Goal: Transaction & Acquisition: Purchase product/service

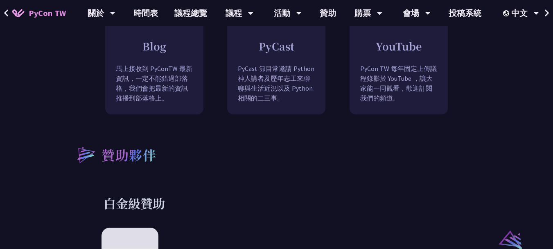
scroll to position [516, 0]
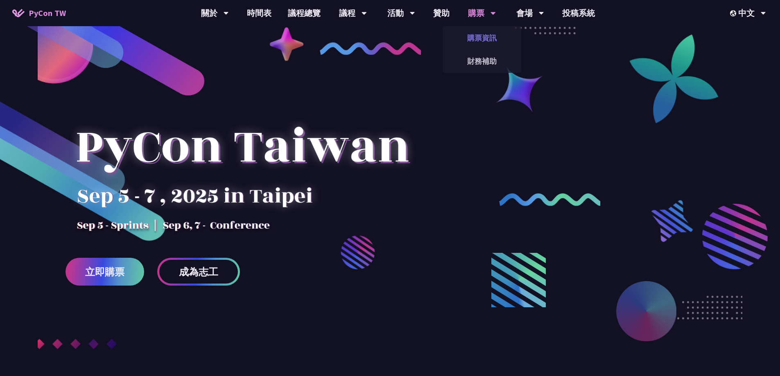
click at [483, 38] on link "購票資訊" at bounding box center [482, 37] width 79 height 19
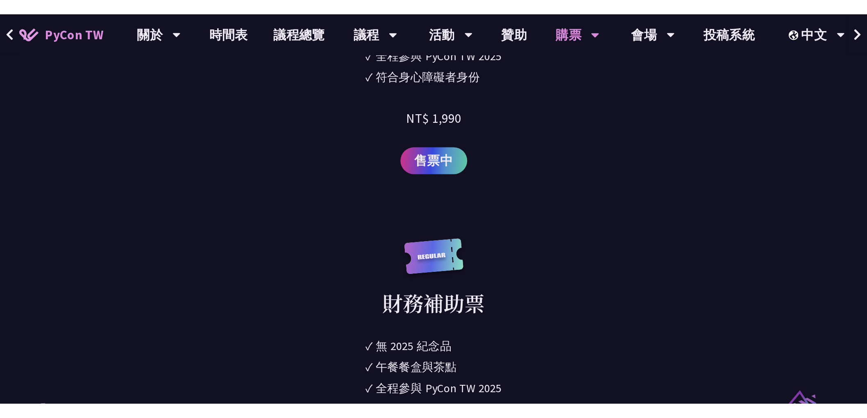
scroll to position [1515, 0]
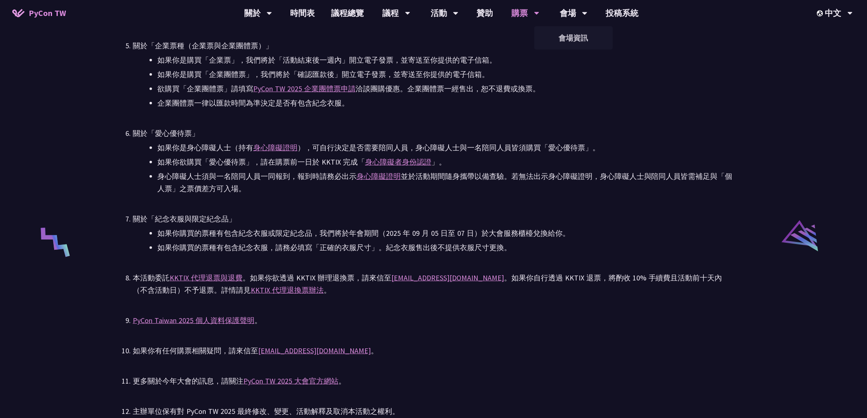
click at [544, 121] on ul "PyCon TW 2025 為公開售票活動。所有參與者（包含講者與籌備人員），均需透過對 PyCon TW 貢獻或付費參與。詳見 Everybody Cont…" at bounding box center [433, 161] width 601 height 514
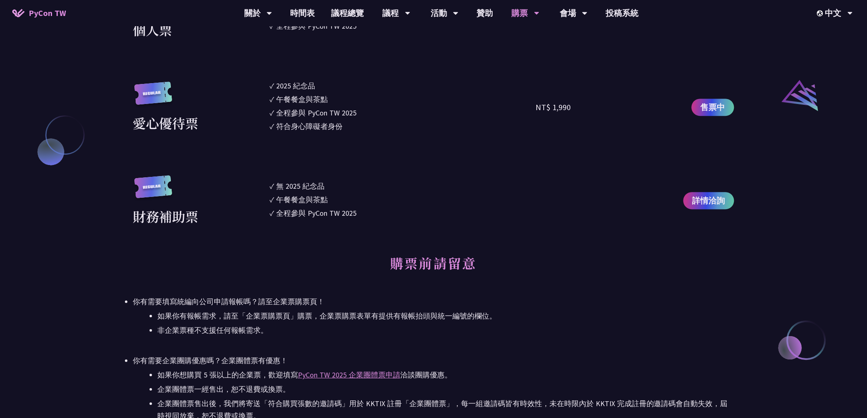
scroll to position [514, 0]
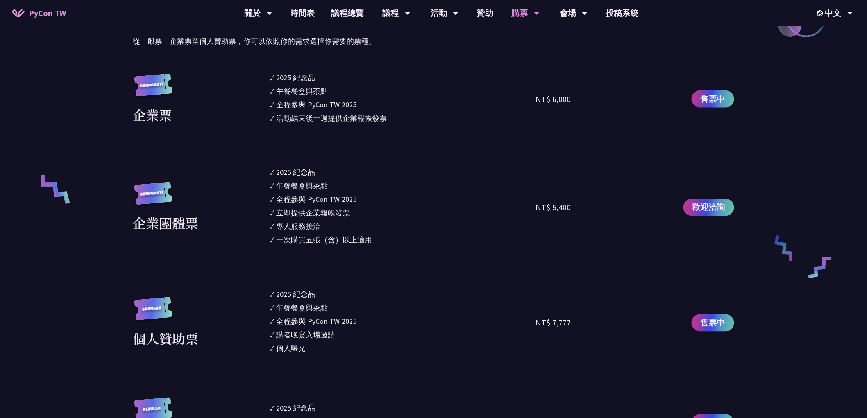
click at [552, 208] on div "NT$ 5,400" at bounding box center [553, 207] width 35 height 12
drag, startPoint x: 277, startPoint y: 199, endPoint x: 363, endPoint y: 204, distance: 85.7
click at [363, 204] on li "✓ 全程參與 PyCon TW 2025" at bounding box center [403, 199] width 266 height 11
click at [301, 183] on div "午餐餐盒與茶點" at bounding box center [302, 186] width 52 height 11
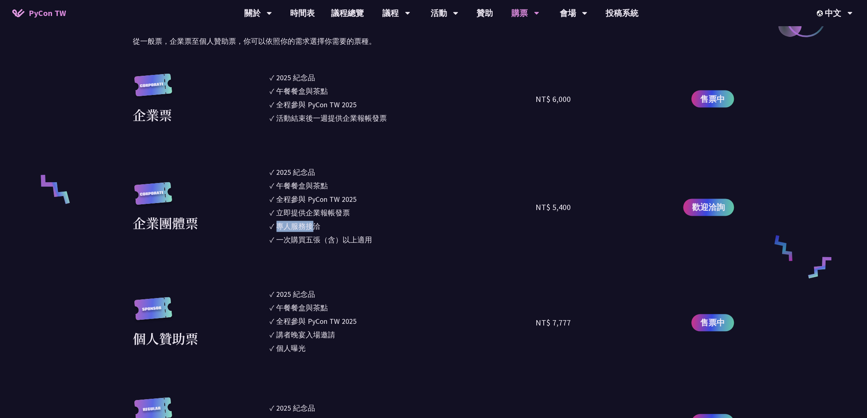
drag, startPoint x: 279, startPoint y: 226, endPoint x: 317, endPoint y: 226, distance: 38.1
click at [317, 226] on div "專人服務接洽" at bounding box center [298, 226] width 44 height 11
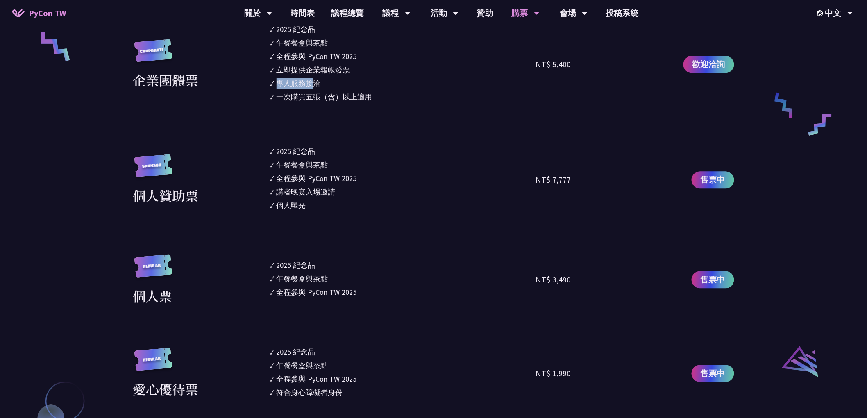
scroll to position [787, 0]
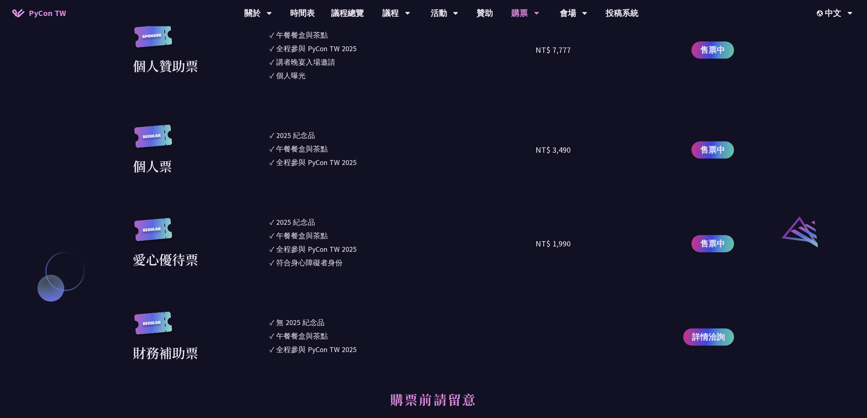
drag, startPoint x: 134, startPoint y: 354, endPoint x: 216, endPoint y: 355, distance: 81.5
click at [216, 355] on div "財務補助票" at bounding box center [199, 337] width 133 height 51
copy div "財務補助票"
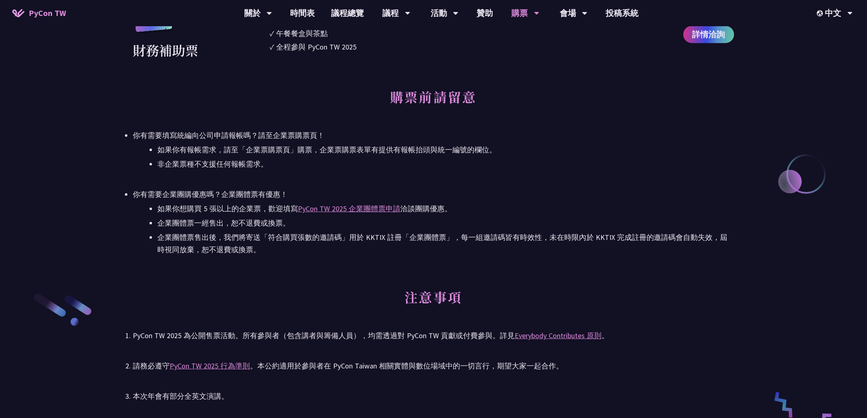
scroll to position [969, 0]
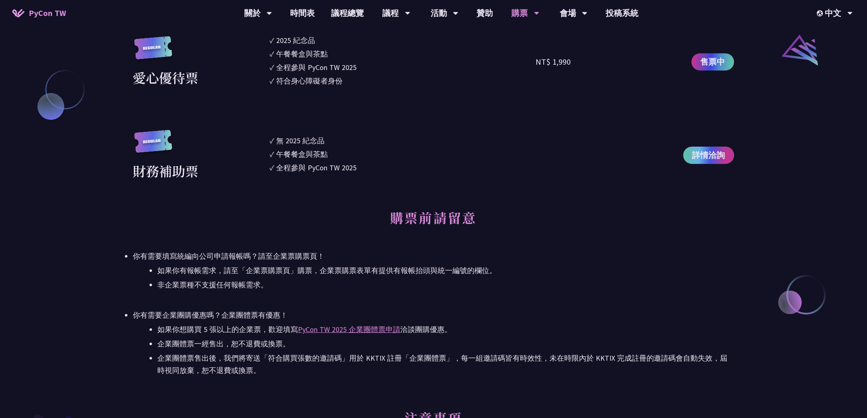
click at [702, 152] on span "詳情洽詢" at bounding box center [708, 155] width 33 height 12
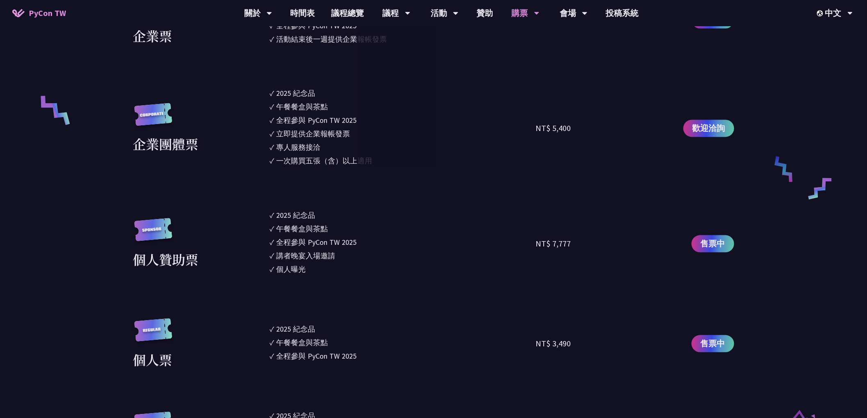
scroll to position [514, 0]
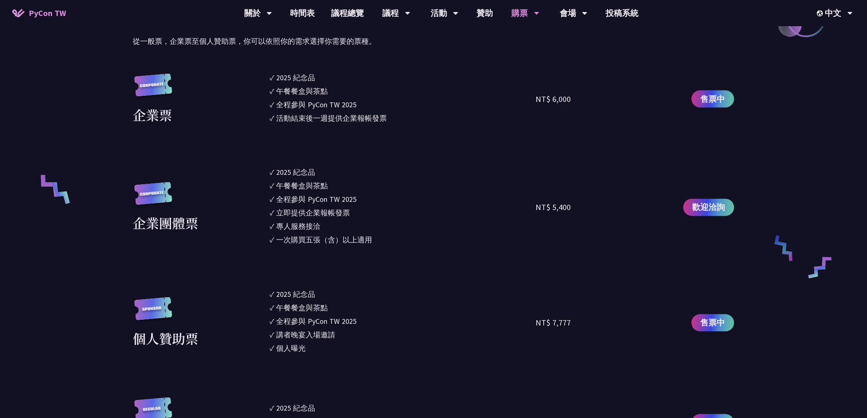
drag, startPoint x: 276, startPoint y: 172, endPoint x: 403, endPoint y: 250, distance: 148.3
click at [402, 248] on section "企業票 ✓ 2025 紀念品 ✓ 午餐餐盒與茶點 ✓ 全程參與 PyCon TW 2025 ✓ 活動結束後一週提供企業報帳發票 NT$ 6,000 售票中 企…" at bounding box center [433, 353] width 601 height 563
click at [403, 249] on section "企業票 ✓ 2025 紀念品 ✓ 午餐餐盒與茶點 ✓ 全程參與 PyCon TW 2025 ✓ 活動結束後一週提供企業報帳發票 NT$ 6,000 售票中 企…" at bounding box center [433, 353] width 601 height 563
drag, startPoint x: 572, startPoint y: 206, endPoint x: 534, endPoint y: 206, distance: 37.7
click at [534, 206] on div "企業團體票 ✓ 2025 紀念品 ✓ 午餐餐盒與茶點 ✓ 全程參與 PyCon TW 2025 ✓ 立即提供企業報帳發票 ✓ 專人服務接洽 ✓ 一次購買五張（…" at bounding box center [433, 207] width 601 height 81
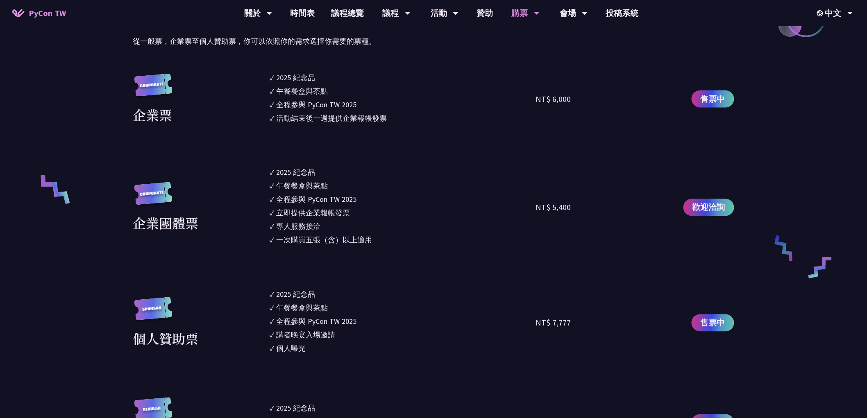
scroll to position [650, 0]
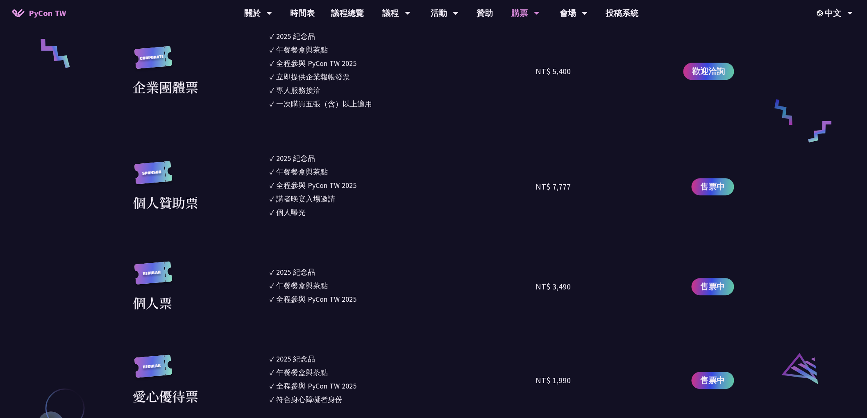
drag, startPoint x: 571, startPoint y: 292, endPoint x: 548, endPoint y: 291, distance: 23.4
click at [548, 291] on div "NT$ 3,490" at bounding box center [602, 286] width 133 height 51
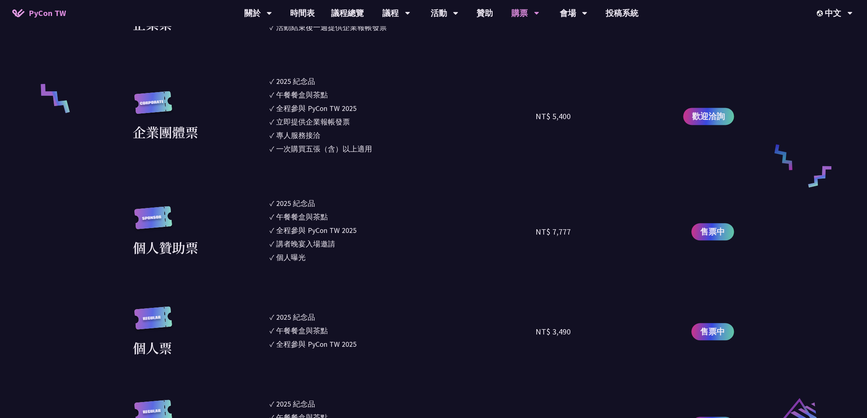
click at [564, 113] on div "NT$ 5,400" at bounding box center [553, 117] width 35 height 12
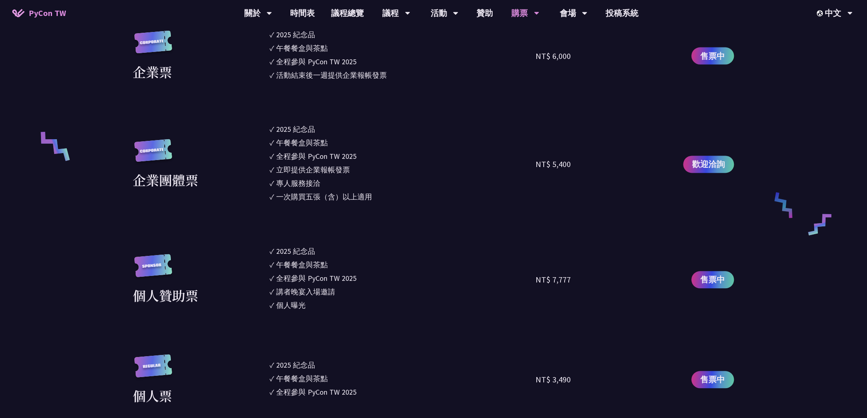
scroll to position [514, 0]
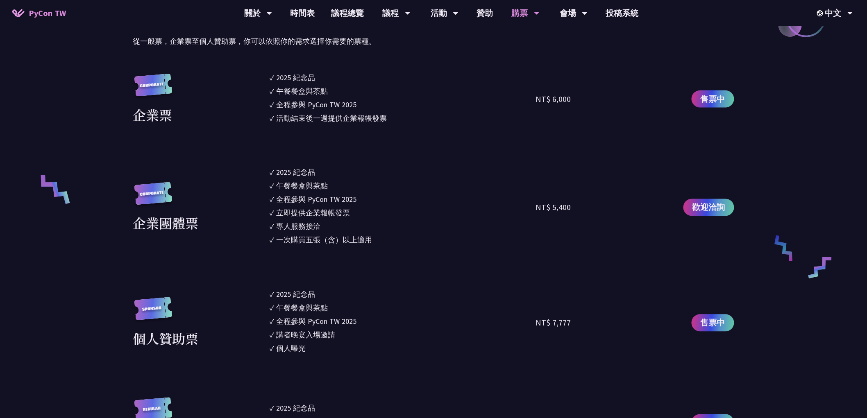
click at [566, 214] on div "NT$ 5,400" at bounding box center [602, 207] width 133 height 81
click at [557, 213] on div "NT$ 5,400" at bounding box center [553, 207] width 35 height 12
click at [558, 206] on div "NT$ 5,400" at bounding box center [553, 207] width 35 height 12
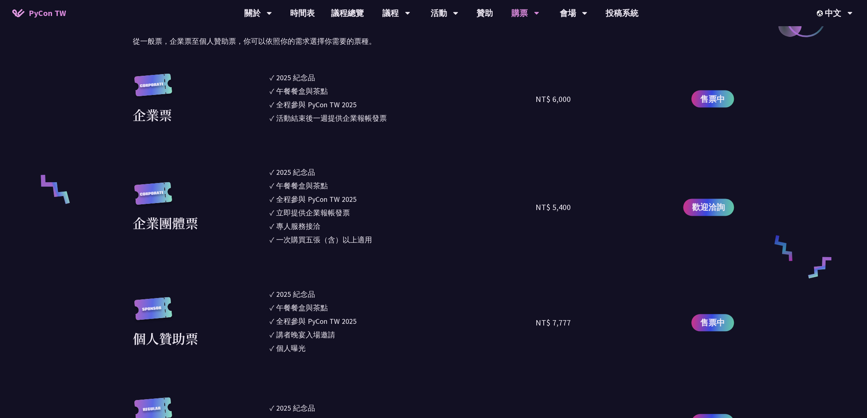
click at [558, 206] on div "NT$ 5,400" at bounding box center [553, 207] width 35 height 12
click at [464, 223] on li "✓ 專人服務接洽" at bounding box center [403, 226] width 266 height 11
drag, startPoint x: 347, startPoint y: 253, endPoint x: 338, endPoint y: 208, distance: 46.4
click at [338, 208] on section "企業票 ✓ 2025 紀念品 ✓ 午餐餐盒與茶點 ✓ 全程參與 PyCon TW 2025 ✓ 活動結束後一週提供企業報帳發票 NT$ 6,000 售票中 企…" at bounding box center [433, 353] width 601 height 563
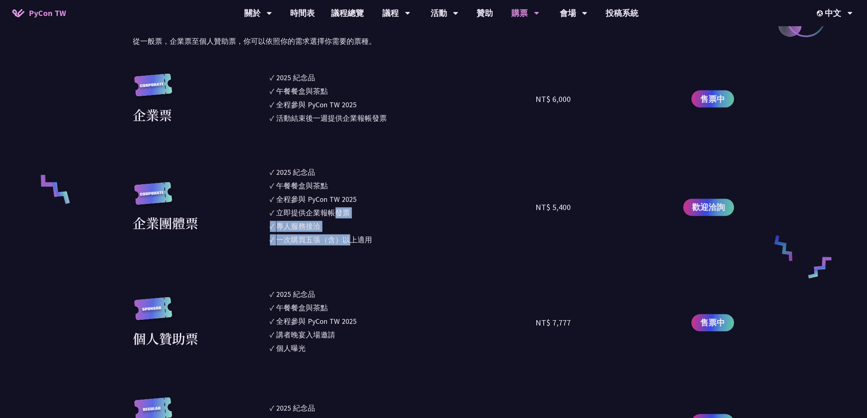
click at [338, 208] on div "立即提供企業報帳發票" at bounding box center [313, 213] width 74 height 11
click at [556, 199] on div "NT$ 5,400" at bounding box center [602, 207] width 133 height 81
click at [559, 212] on div "NT$ 5,400" at bounding box center [553, 207] width 35 height 12
click at [559, 206] on div "NT$ 5,400" at bounding box center [553, 207] width 35 height 12
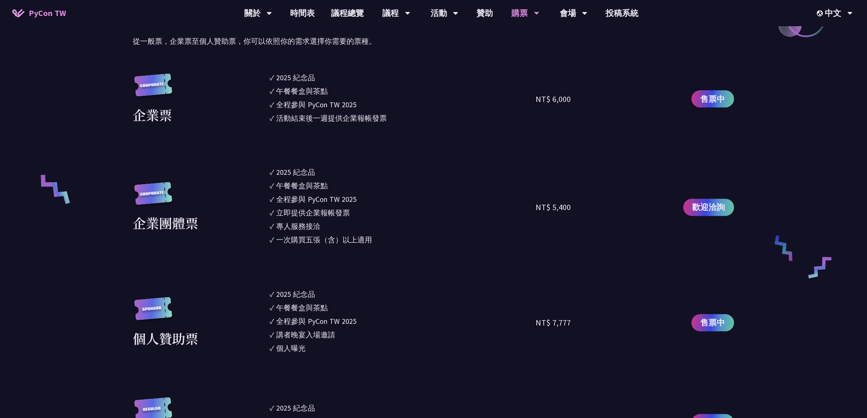
click at [559, 206] on div "NT$ 5,400" at bounding box center [553, 207] width 35 height 12
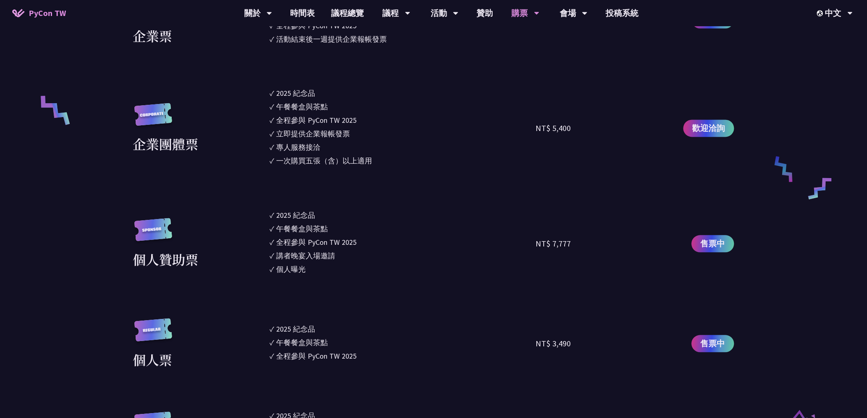
scroll to position [650, 0]
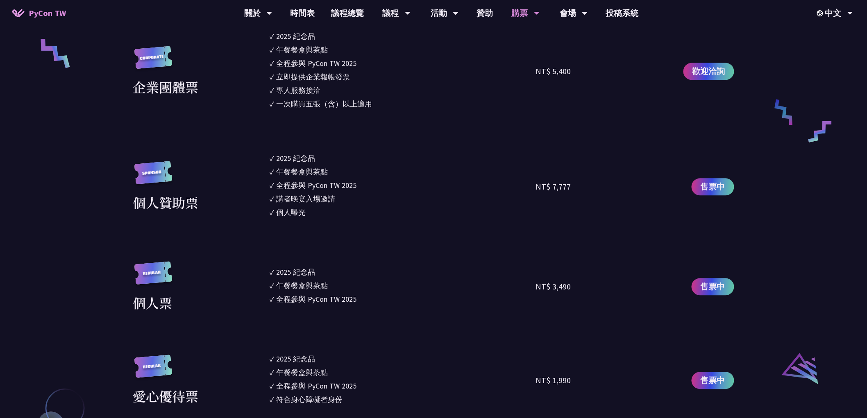
drag, startPoint x: 587, startPoint y: 295, endPoint x: 471, endPoint y: 296, distance: 115.5
click at [471, 296] on div "個人票 ✓ 2025 紀念品 ✓ 午餐餐盒與茶點 ✓ 全程參與 PyCon TW 2025 NT$ 3,490 售票中" at bounding box center [433, 286] width 601 height 51
click at [492, 289] on li "✓ 午餐餐盒與茶點" at bounding box center [403, 285] width 266 height 11
click at [562, 281] on div "NT$ 3,490" at bounding box center [553, 287] width 35 height 12
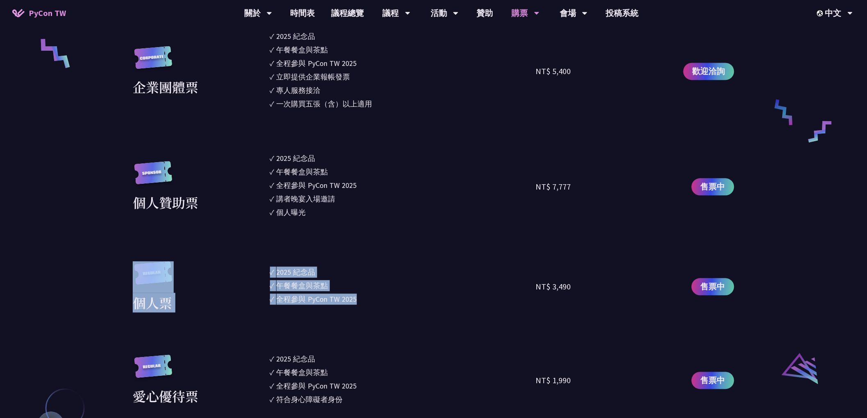
drag, startPoint x: 392, startPoint y: 309, endPoint x: 267, endPoint y: 265, distance: 132.2
click at [267, 265] on div "個人票 ✓ 2025 紀念品 ✓ 午餐餐盒與茶點 ✓ 全程參與 PyCon TW 2025 NT$ 3,490 售票中" at bounding box center [433, 286] width 601 height 51
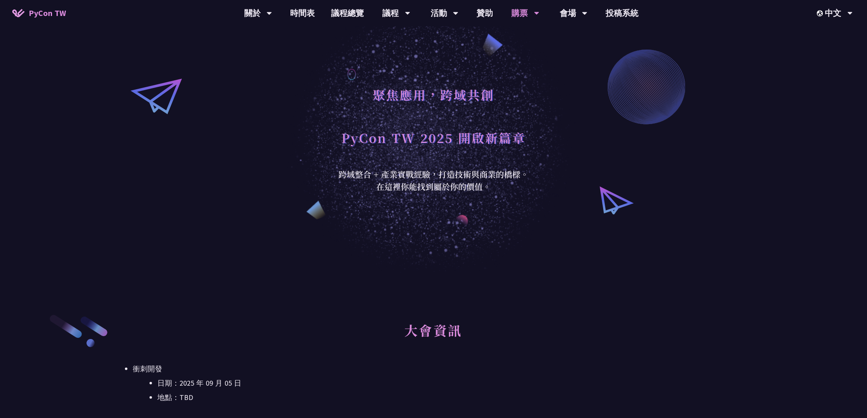
scroll to position [0, 0]
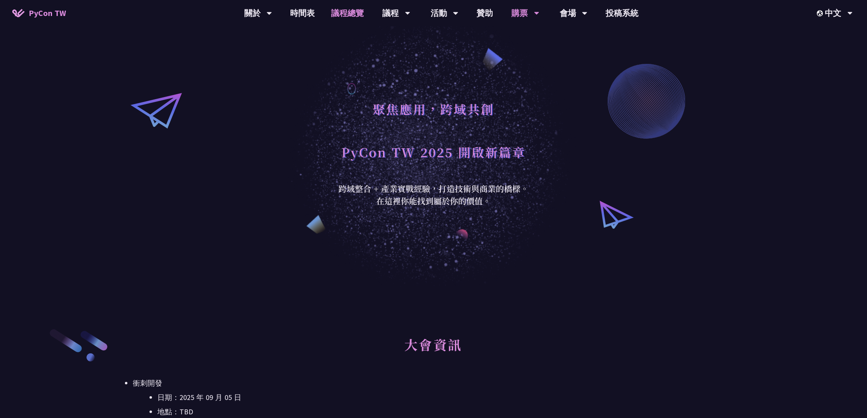
click at [343, 9] on link "議程總覽" at bounding box center [347, 13] width 49 height 26
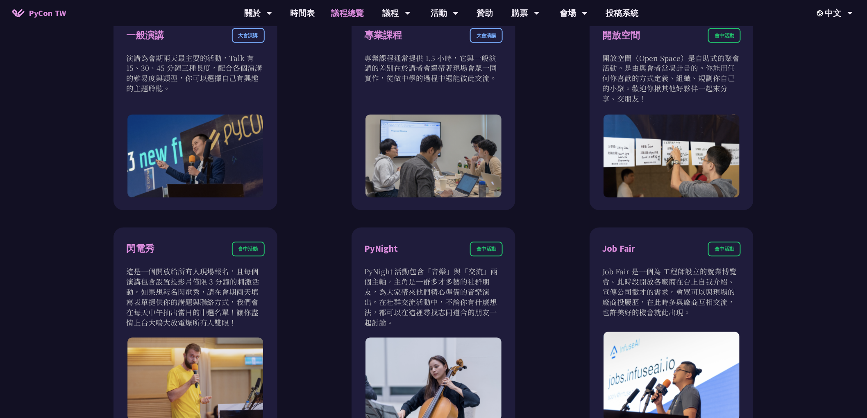
scroll to position [546, 0]
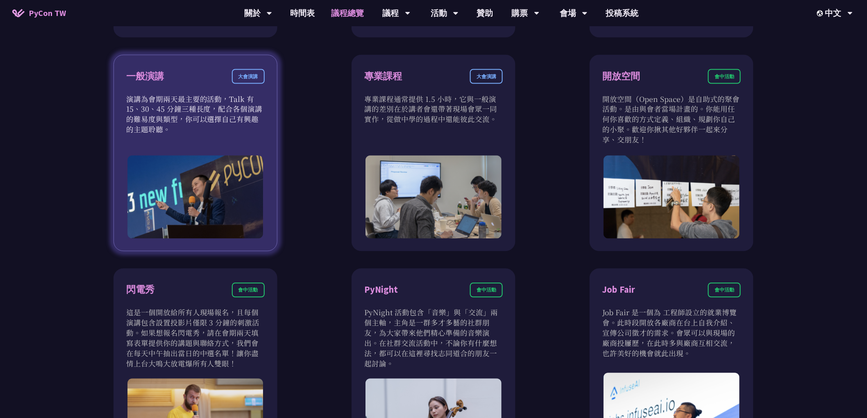
click at [247, 131] on p "演講為會期兩天最主要的活動，Talk 有 15、30、45 分鐘三種長度，配合各個演講的難易度與類型，你可以選擇自己有興趣的主題聆聽。" at bounding box center [195, 114] width 138 height 41
click at [247, 71] on div "大會演講" at bounding box center [248, 76] width 33 height 15
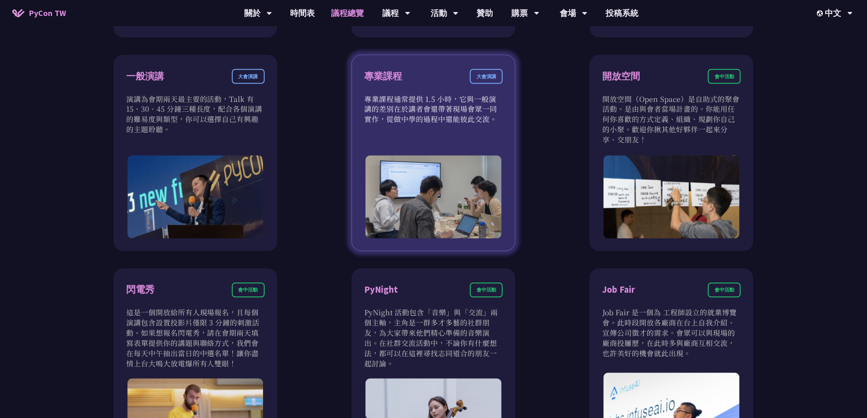
click at [486, 78] on div "大會演講" at bounding box center [486, 76] width 33 height 15
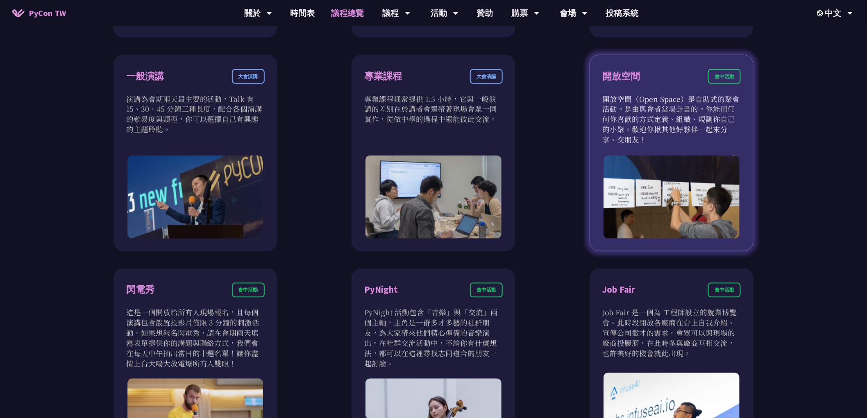
click at [686, 97] on p "開放空間（Open Space）是自助式的聚會活動。是由與會者當場計畫的。你能用任何你喜歡的方式定義、組織、規劃你自己的小聚。歡迎你揪其他好夥伴一起來分享、交…" at bounding box center [671, 119] width 138 height 51
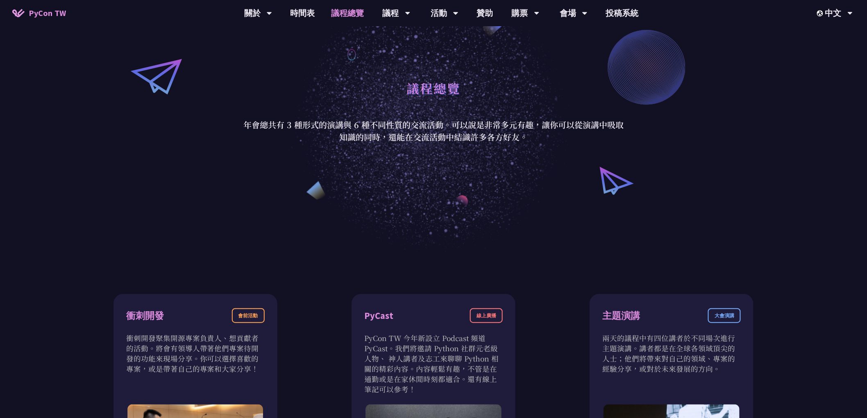
scroll to position [0, 0]
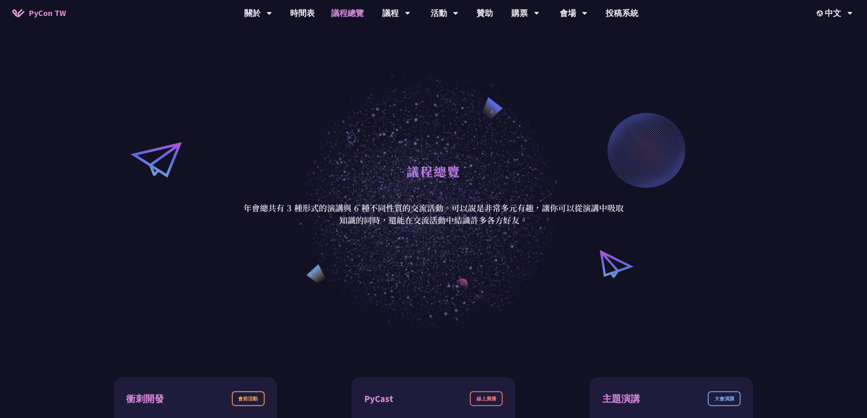
drag, startPoint x: 360, startPoint y: 175, endPoint x: 504, endPoint y: 230, distance: 153.9
click at [459, 219] on div "議程總覽 年會總共有 3 種形式的演講與 6 種不同性質的交流活動。可以說是非常多元有趣，讓你可以從演講中吸取知識的同時，還能在交流活動中結識許多各方好友。" at bounding box center [433, 193] width 381 height 68
click at [504, 230] on div "議程總覽 年會總共有 3 種形式的演講與 6 種不同性質的交流活動。可以說是非常多元有趣，讓你可以從演講中吸取知識的同時，還能在交流活動中結識許多各方好友。" at bounding box center [433, 192] width 867 height 287
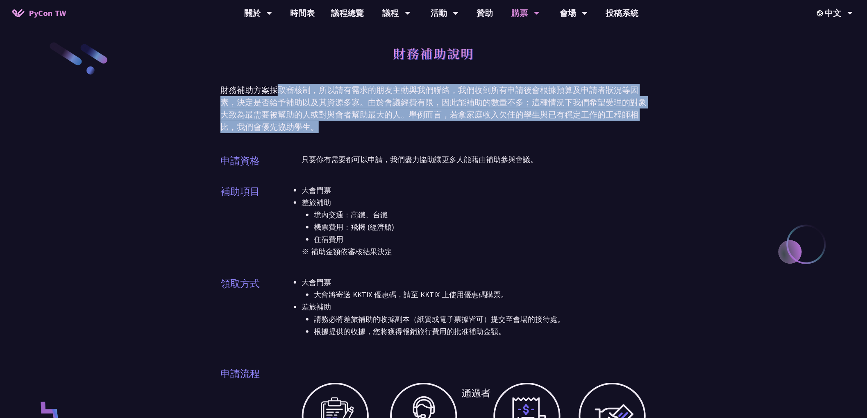
drag, startPoint x: 276, startPoint y: 87, endPoint x: 420, endPoint y: 129, distance: 149.8
click at [420, 129] on div "財務補助方案採取審核制，所以請有需求的朋友主動與我們聯絡，我們收到所有申請後會根據預算及申請者狀況等因素，決定是否給予補助以及其資源多寡。由於會議經費有限，因…" at bounding box center [433, 108] width 426 height 49
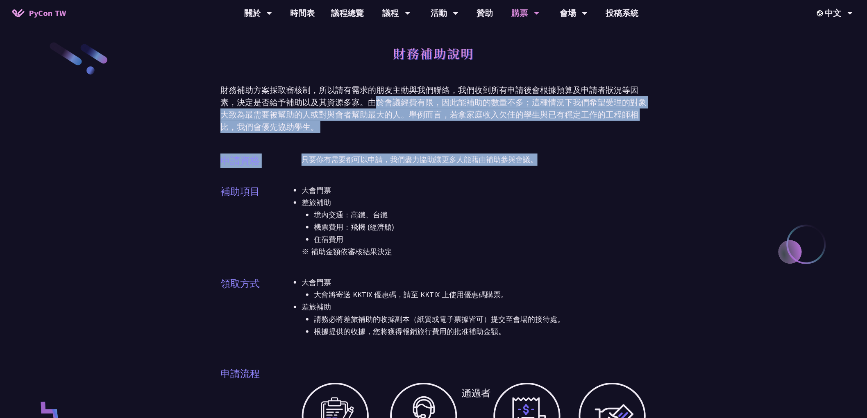
drag, startPoint x: 416, startPoint y: 122, endPoint x: 540, endPoint y: 142, distance: 125.7
click at [540, 142] on div "財務補助說明 財務補助方案採取審核制，所以請有需求的朋友主動與我們聯絡，我們收到所有申請後會根據預算及申請者狀況等因素，決定是否給予補助以及其資源多寡。由於會…" at bounding box center [433, 387] width 426 height 774
click at [496, 119] on div "財務補助方案採取審核制，所以請有需求的朋友主動與我們聯絡，我們收到所有申請後會根據預算及申請者狀況等因素，決定是否給予補助以及其資源多寡。由於會議經費有限，因…" at bounding box center [433, 108] width 426 height 49
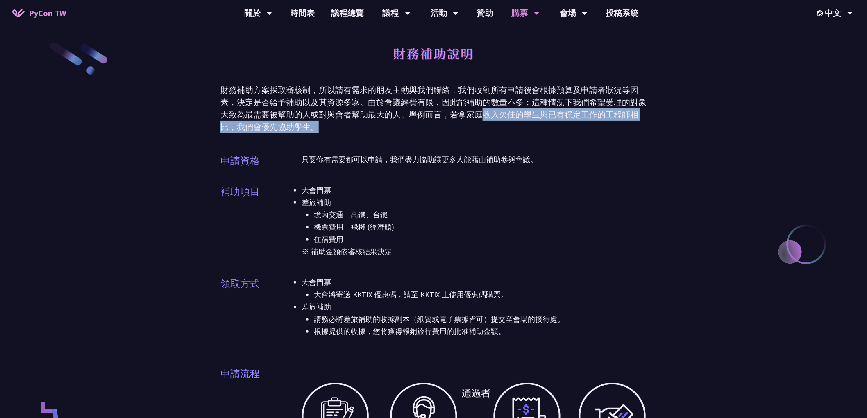
drag, startPoint x: 479, startPoint y: 116, endPoint x: 499, endPoint y: 128, distance: 23.0
click at [499, 128] on div "財務補助方案採取審核制，所以請有需求的朋友主動與我們聯絡，我們收到所有申請後會根據預算及申請者狀況等因素，決定是否給予補助以及其資源多寡。由於會議經費有限，因…" at bounding box center [433, 108] width 426 height 49
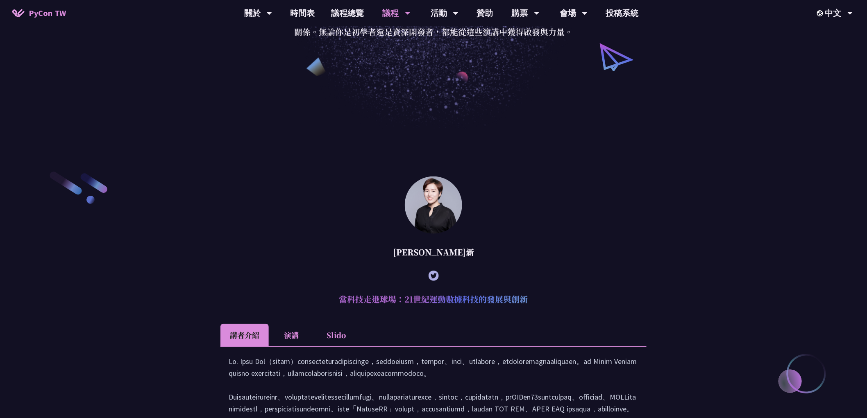
scroll to position [410, 0]
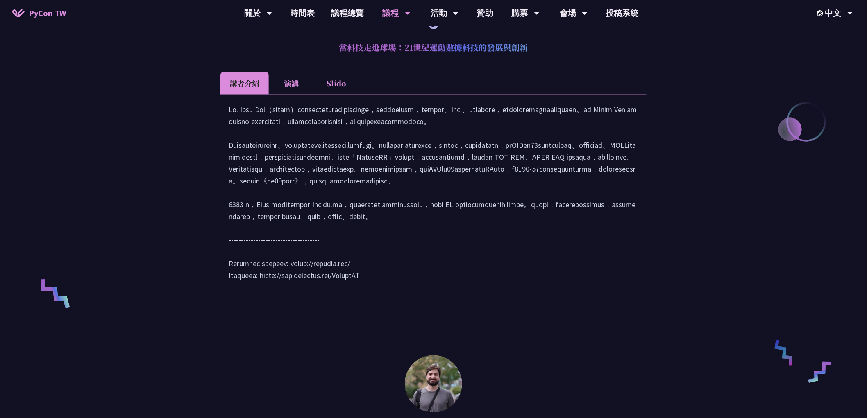
click at [467, 202] on div at bounding box center [434, 197] width 410 height 186
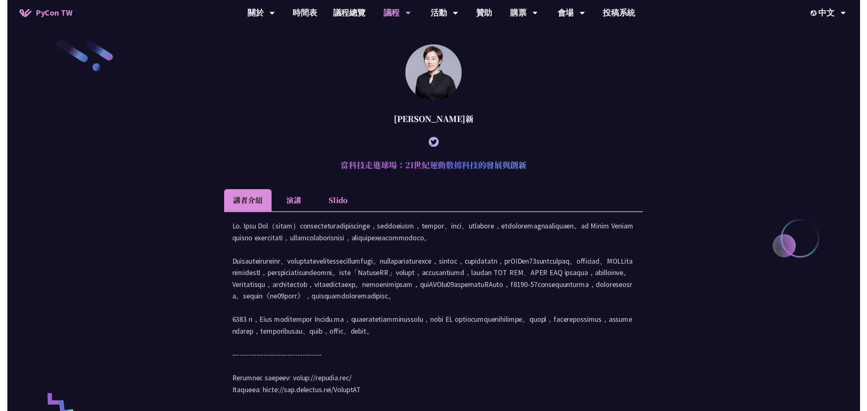
scroll to position [0, 0]
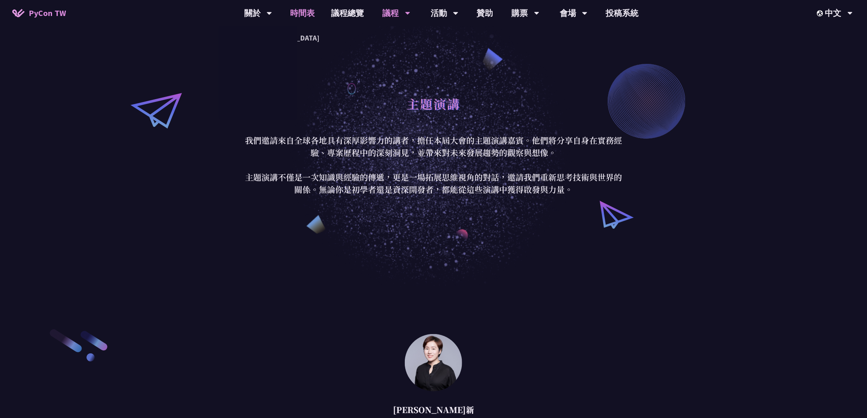
click at [300, 11] on link "時間表" at bounding box center [302, 13] width 41 height 26
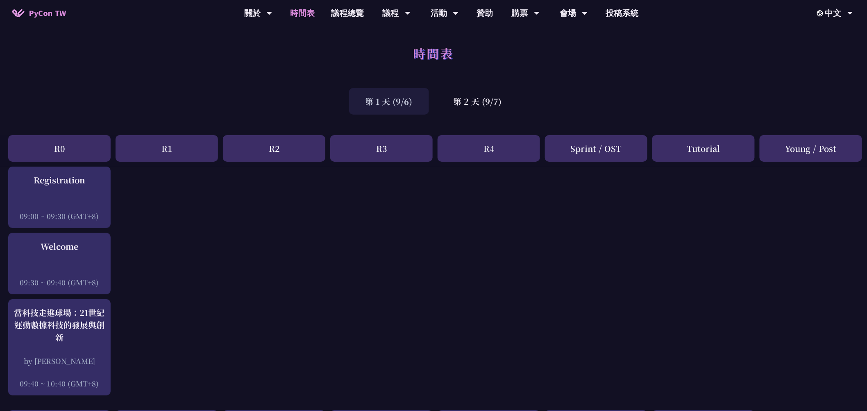
click at [459, 105] on div "第 2 天 (9/7)" at bounding box center [477, 101] width 81 height 27
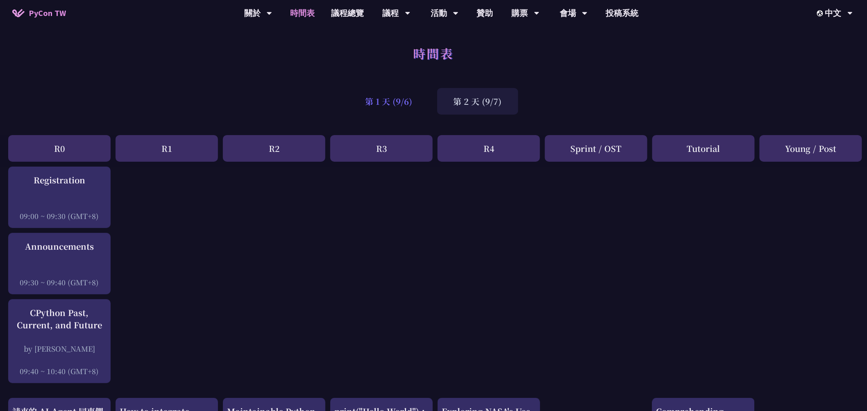
click at [386, 104] on div "第 1 天 (9/6)" at bounding box center [389, 101] width 80 height 27
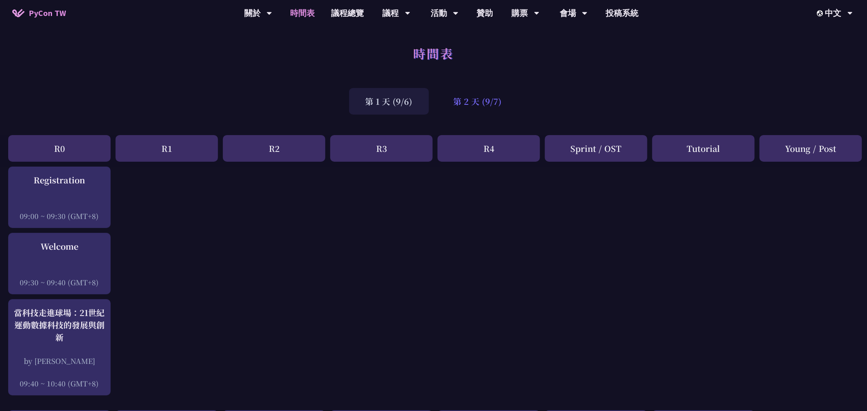
click at [452, 96] on div "第 2 天 (9/7)" at bounding box center [477, 101] width 81 height 27
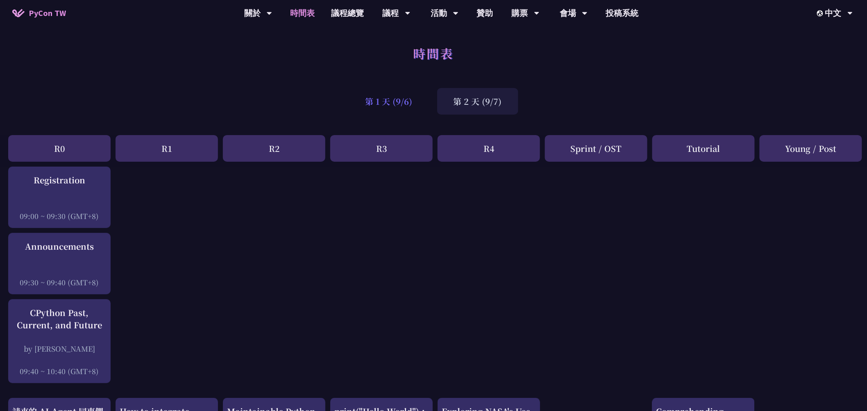
click at [386, 98] on div "第 1 天 (9/6)" at bounding box center [389, 101] width 80 height 27
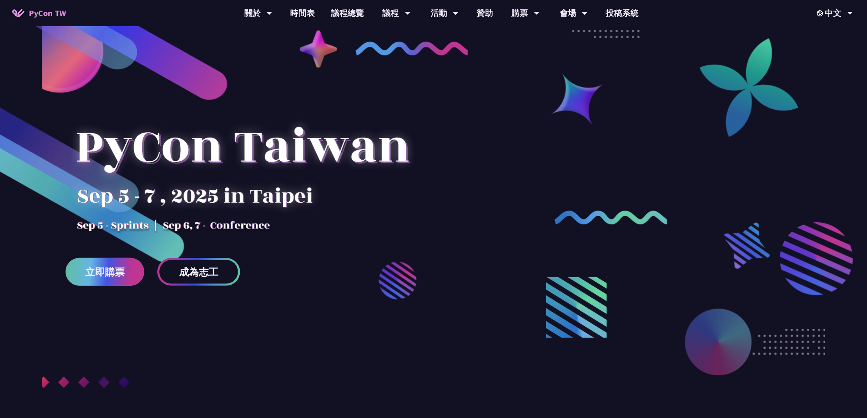
click at [97, 278] on link "立即購票" at bounding box center [105, 272] width 79 height 28
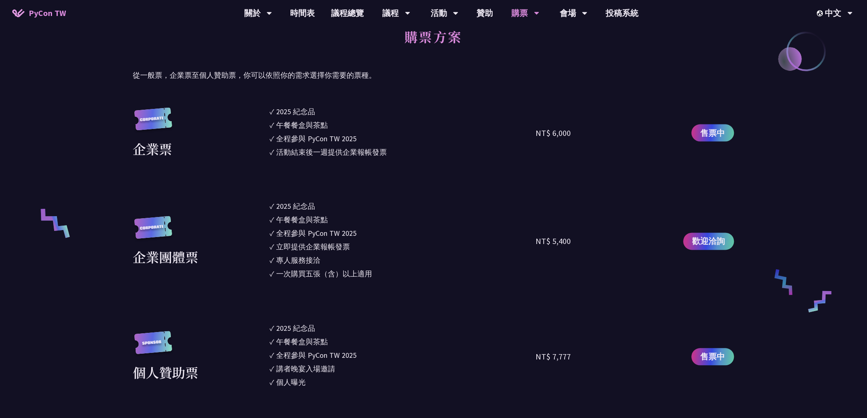
scroll to position [637, 0]
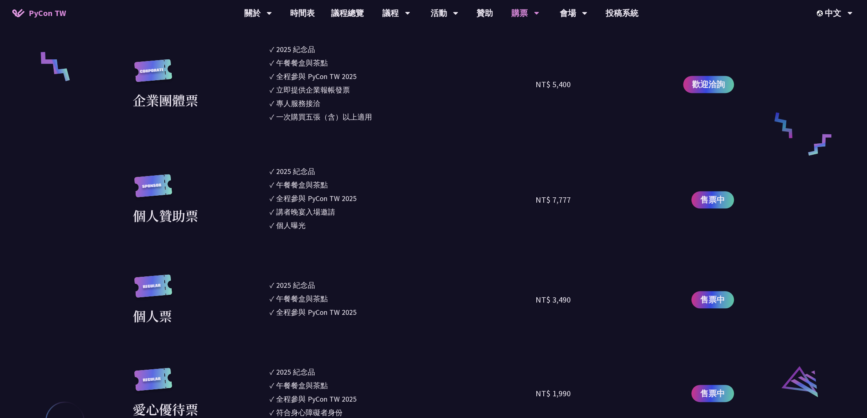
drag, startPoint x: 342, startPoint y: 111, endPoint x: 291, endPoint y: 67, distance: 68.0
click at [291, 67] on ul "✓ 2025 紀念品 ✓ 午餐餐盒與茶點 ✓ 全程參與 PyCon TW 2025 ✓ 立即提供企業報帳發票 ✓ 專人服務接洽 ✓ 一次購買五張（含）以上適用" at bounding box center [403, 84] width 266 height 81
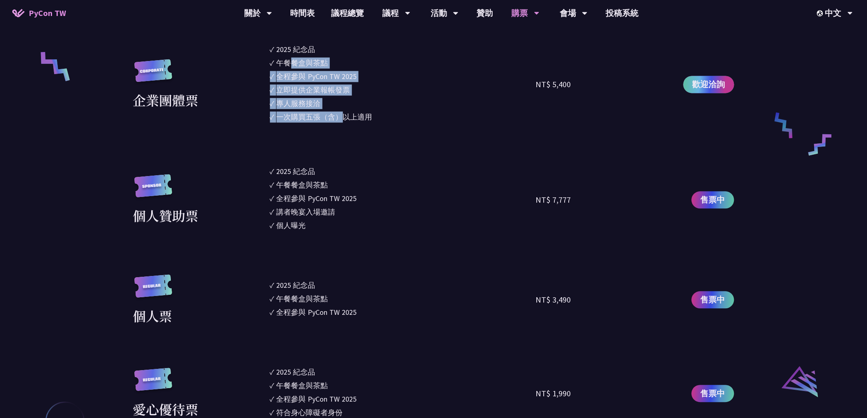
click at [713, 79] on span "歡迎洽詢" at bounding box center [708, 85] width 33 height 12
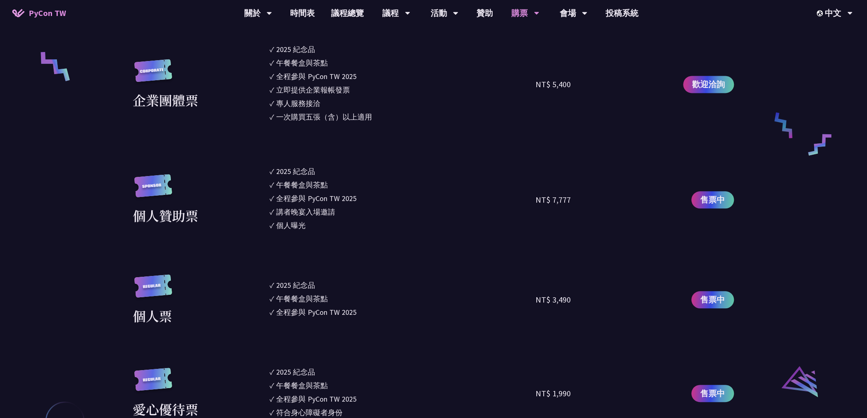
click at [419, 144] on section "企業票 ✓ 2025 紀念品 ✓ 午餐餐盒與茶點 ✓ 全程參與 PyCon TW 2025 ✓ 活動結束後一週提供企業報帳發票 NT$ 6,000 售票中 企…" at bounding box center [433, 230] width 601 height 563
drag, startPoint x: 376, startPoint y: 118, endPoint x: 276, endPoint y: 63, distance: 114.2
click at [276, 63] on ul "✓ 2025 紀念品 ✓ 午餐餐盒與茶點 ✓ 全程參與 PyCon TW 2025 ✓ 立即提供企業報帳發票 ✓ 專人服務接洽 ✓ 一次購買五張（含）以上適用" at bounding box center [403, 84] width 266 height 81
click at [328, 88] on div "立即提供企業報帳發票" at bounding box center [313, 90] width 74 height 11
drag, startPoint x: 276, startPoint y: 57, endPoint x: 379, endPoint y: 124, distance: 123.0
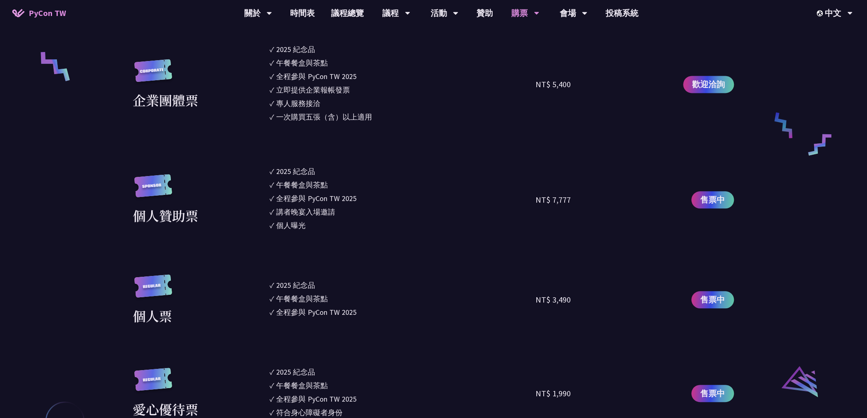
click at [379, 124] on ul "✓ 2025 紀念品 ✓ 午餐餐盒與茶點 ✓ 全程參與 PyCon TW 2025 ✓ 立即提供企業報帳發票 ✓ 專人服務接洽 ✓ 一次購買五張（含）以上適用" at bounding box center [403, 84] width 266 height 81
click at [387, 120] on li "✓ 一次購買五張（含）以上適用" at bounding box center [403, 117] width 266 height 11
drag, startPoint x: 275, startPoint y: 44, endPoint x: 399, endPoint y: 116, distance: 143.6
click at [399, 116] on ul "✓ 2025 紀念品 ✓ 午餐餐盒與茶點 ✓ 全程參與 PyCon TW 2025 ✓ 立即提供企業報帳發票 ✓ 專人服務接洽 ✓ 一次購買五張（含）以上適用" at bounding box center [403, 84] width 266 height 81
click at [401, 126] on section "企業票 ✓ 2025 紀念品 ✓ 午餐餐盒與茶點 ✓ 全程參與 PyCon TW 2025 ✓ 活動結束後一週提供企業報帳發票 NT$ 6,000 售票中 企…" at bounding box center [433, 230] width 601 height 563
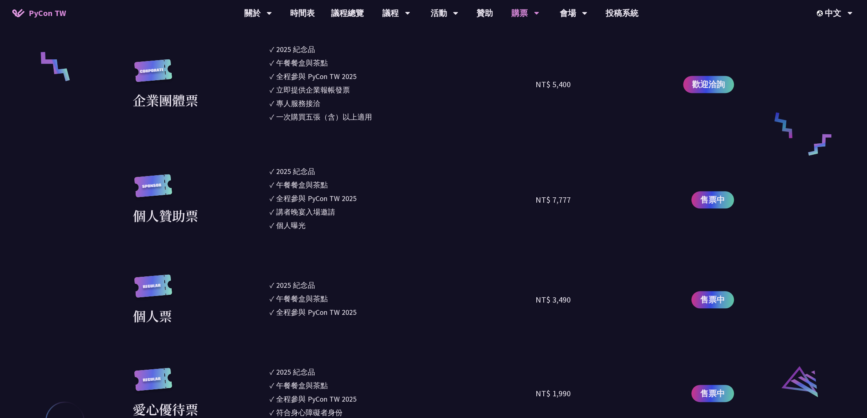
drag, startPoint x: 290, startPoint y: 62, endPoint x: 395, endPoint y: 112, distance: 116.5
click at [395, 112] on ul "✓ 2025 紀念品 ✓ 午餐餐盒與茶點 ✓ 全程參與 PyCon TW 2025 ✓ 立即提供企業報帳發票 ✓ 專人服務接洽 ✓ 一次購買五張（含）以上適用" at bounding box center [403, 84] width 266 height 81
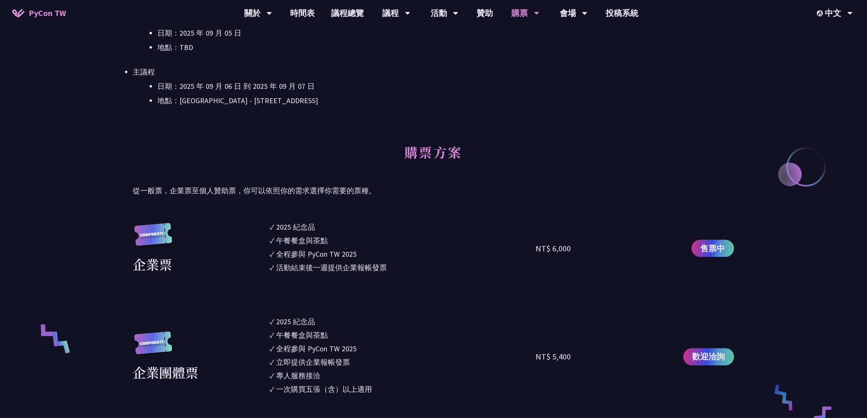
scroll to position [364, 0]
drag, startPoint x: 281, startPoint y: 230, endPoint x: 529, endPoint y: 270, distance: 251.9
click at [529, 270] on ul "✓ 2025 紀念品 ✓ 午餐餐盒與茶點 ✓ 全程參與 PyCon TW 2025 ✓ 活動結束後一週提供企業報帳發票" at bounding box center [403, 249] width 266 height 54
click at [340, 255] on div "全程參與 PyCon TW 2025" at bounding box center [316, 254] width 80 height 11
drag, startPoint x: 274, startPoint y: 228, endPoint x: 381, endPoint y: 256, distance: 110.6
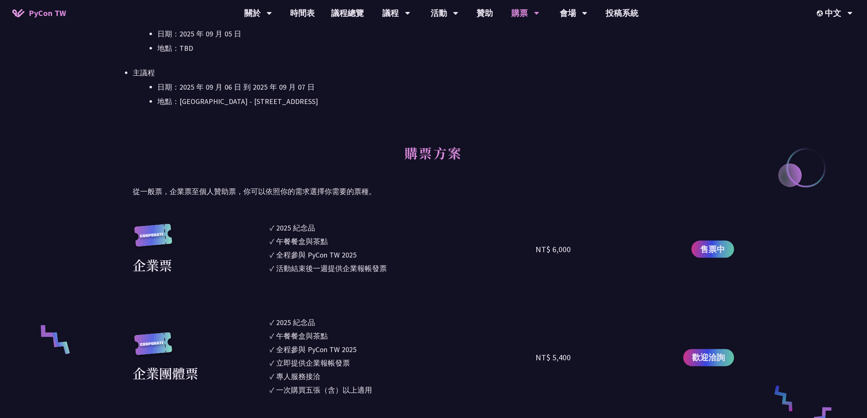
click at [381, 256] on ul "✓ 2025 紀念品 ✓ 午餐餐盒與茶點 ✓ 全程參與 PyCon TW 2025 ✓ 活動結束後一週提供企業報帳發票" at bounding box center [403, 249] width 266 height 54
click at [372, 261] on ul "✓ 2025 紀念品 ✓ 午餐餐盒與茶點 ✓ 全程參與 PyCon TW 2025 ✓ 活動結束後一週提供企業報帳發票" at bounding box center [403, 249] width 266 height 54
drag, startPoint x: 371, startPoint y: 266, endPoint x: 278, endPoint y: 231, distance: 99.6
click at [272, 226] on ul "✓ 2025 紀念品 ✓ 午餐餐盒與茶點 ✓ 全程參與 PyCon TW 2025 ✓ 活動結束後一週提供企業報帳發票" at bounding box center [403, 249] width 266 height 54
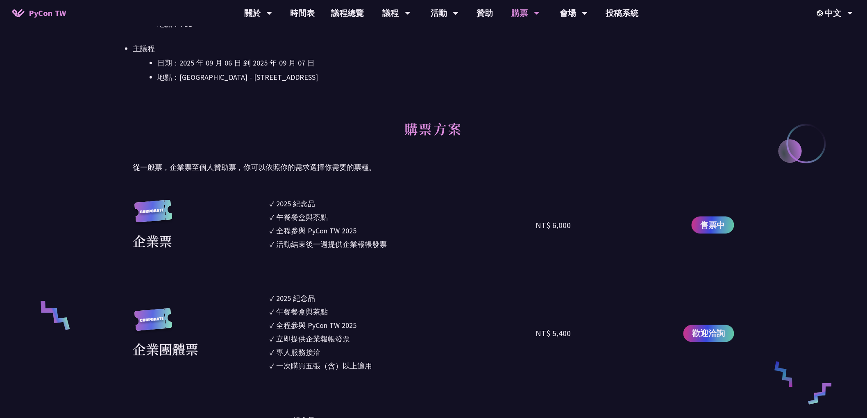
scroll to position [410, 0]
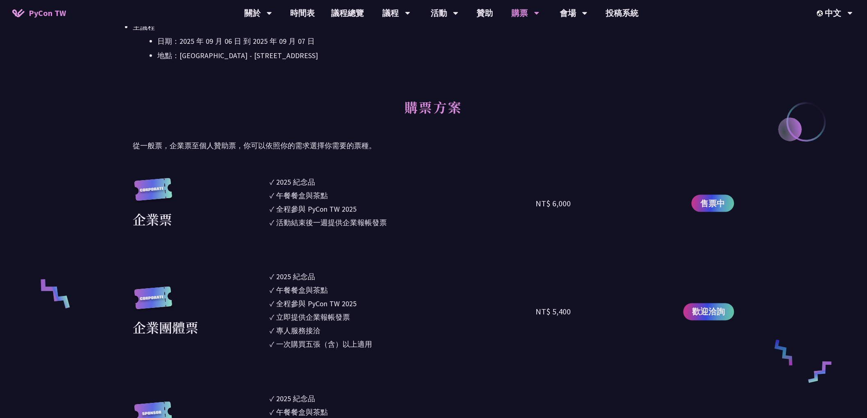
drag, startPoint x: 514, startPoint y: 273, endPoint x: 502, endPoint y: 272, distance: 12.3
click at [514, 273] on li "✓ 2025 紀念品" at bounding box center [403, 277] width 266 height 11
